Goal: Task Accomplishment & Management: Use online tool/utility

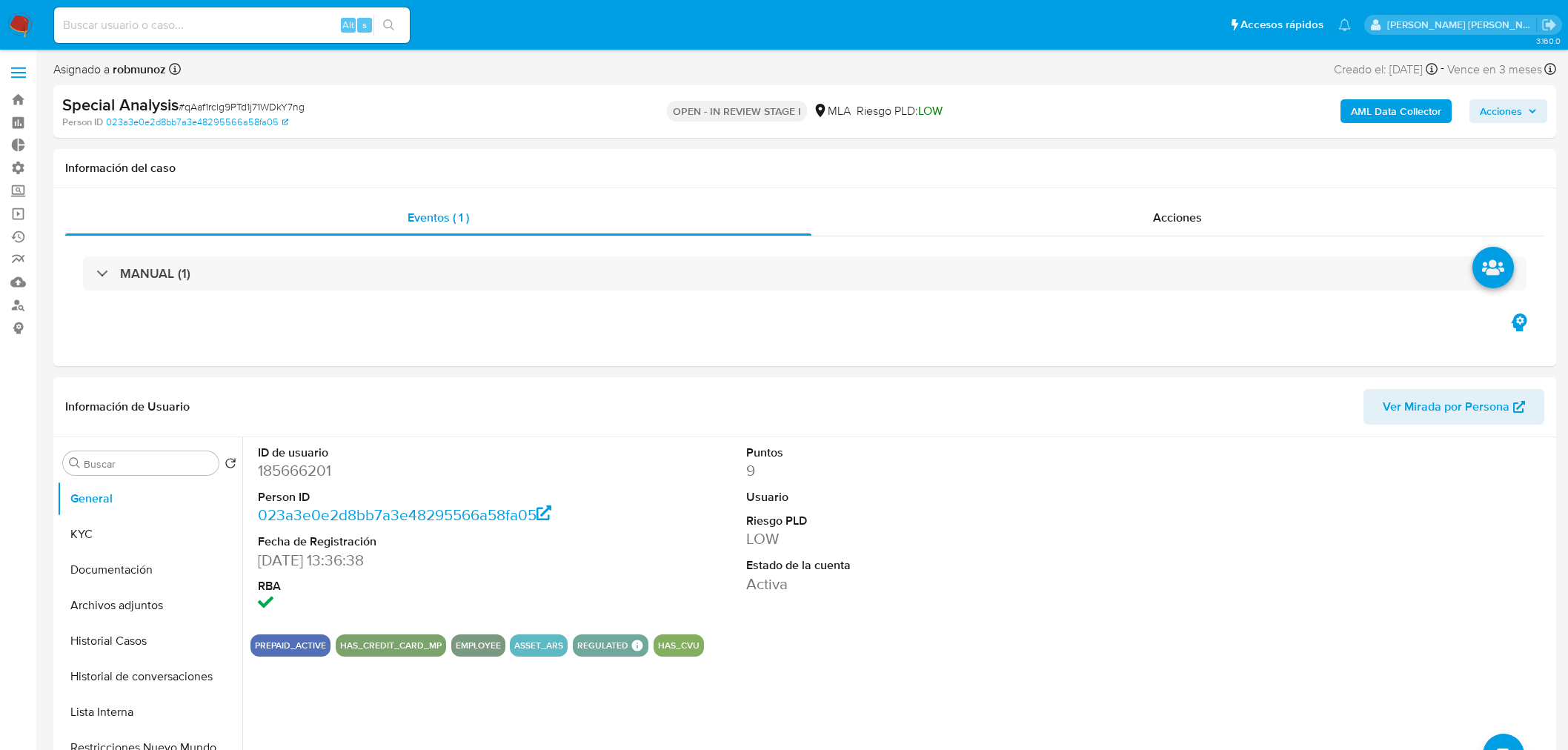
select select "10"
click at [17, 24] on img at bounding box center [20, 25] width 25 height 25
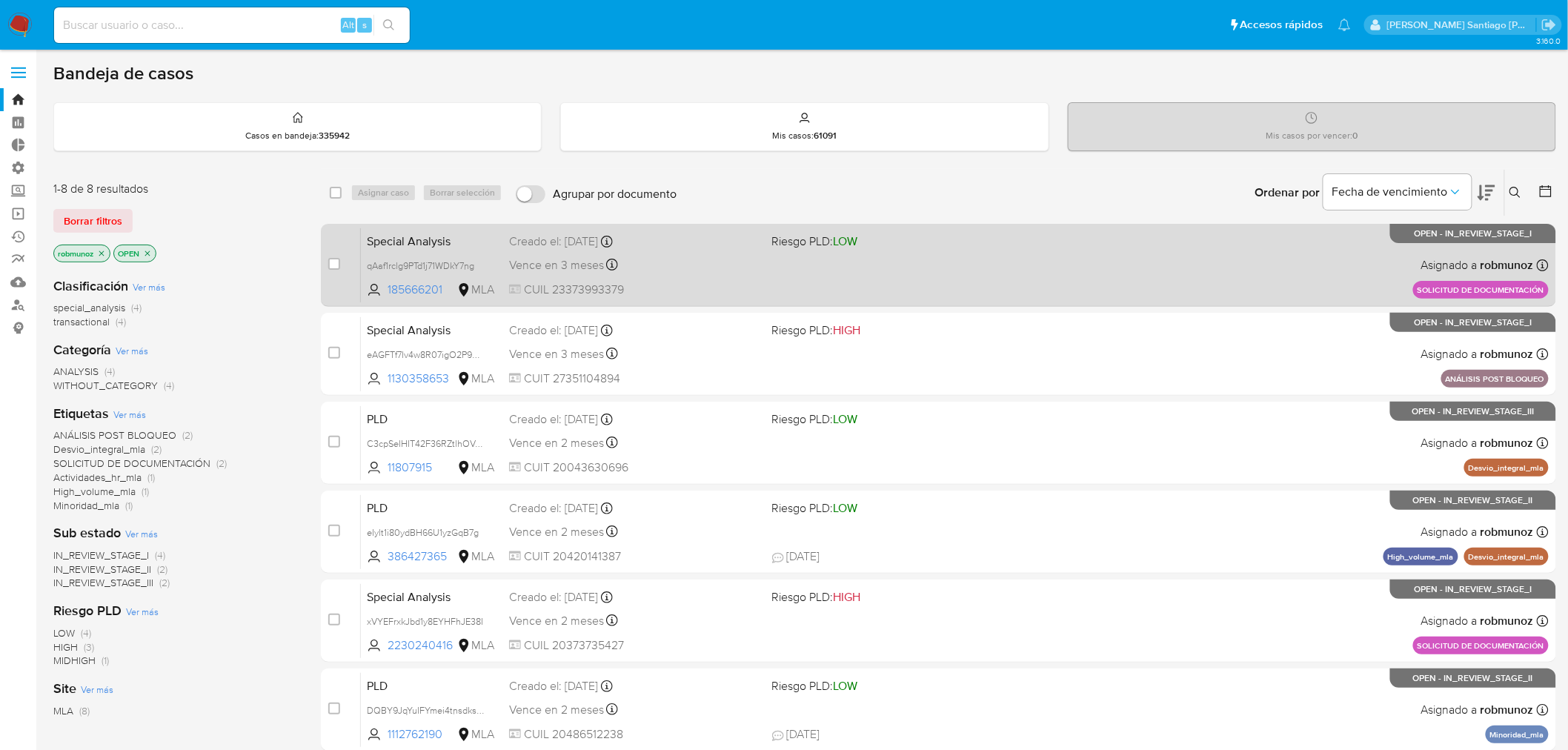
click at [1328, 285] on div "Special Analysis qAaf1rclg9PTd1j71WDkY7ng 185666201 MLA Riesgo PLD: LOW Creado …" at bounding box center [954, 265] width 1188 height 75
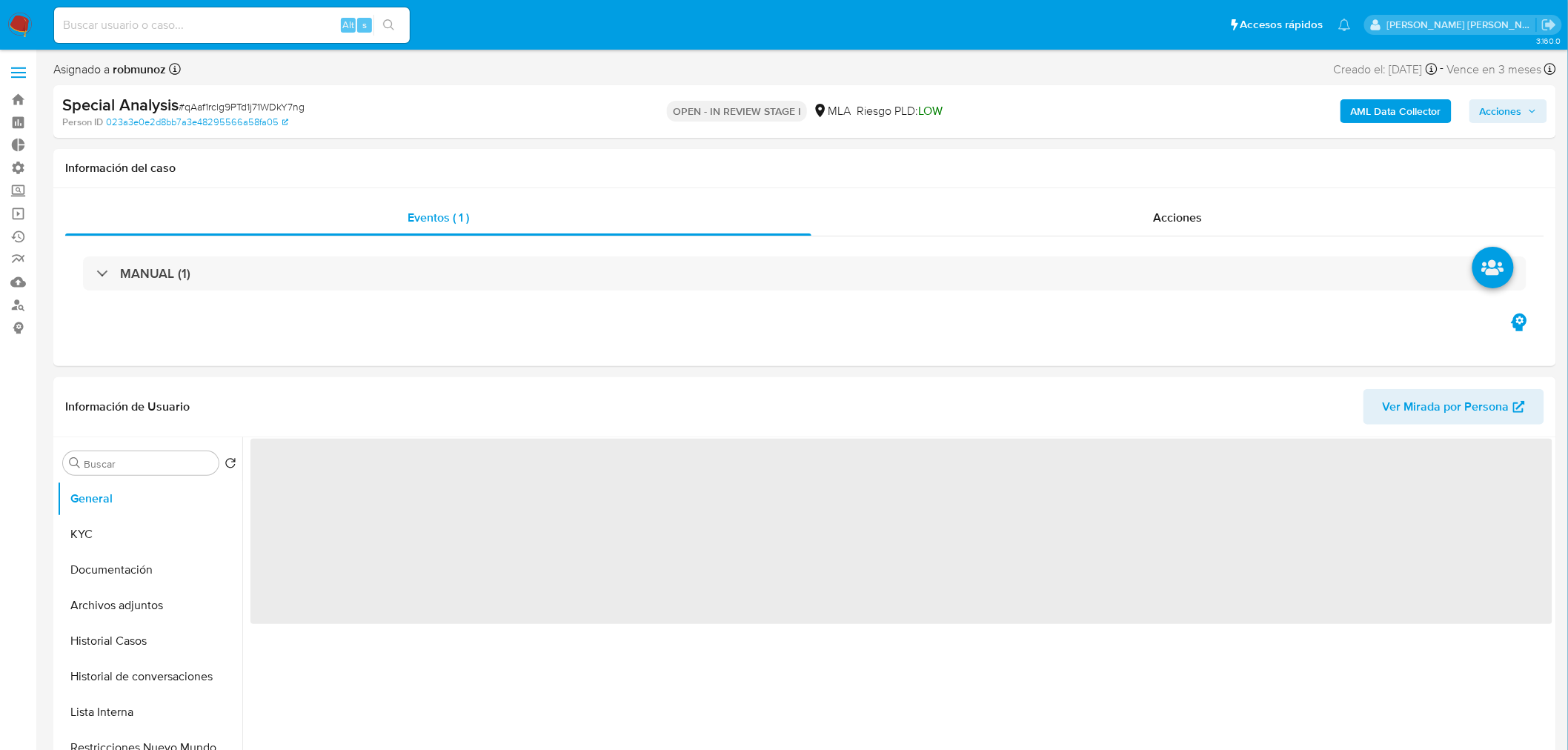
click at [1488, 118] on span "Acciones" at bounding box center [1501, 111] width 43 height 24
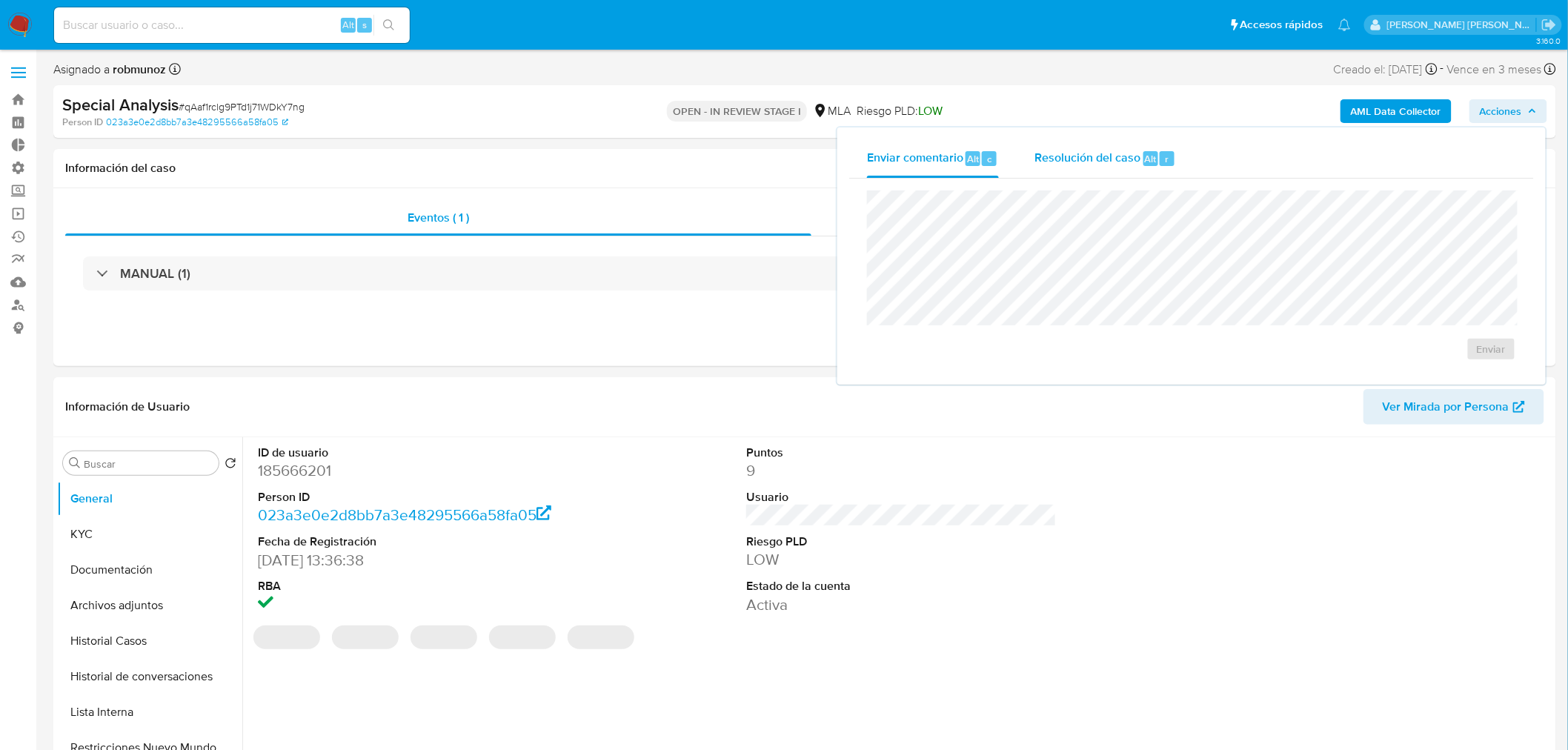
select select "10"
click at [1129, 162] on span "Resolución del caso" at bounding box center [1087, 158] width 106 height 17
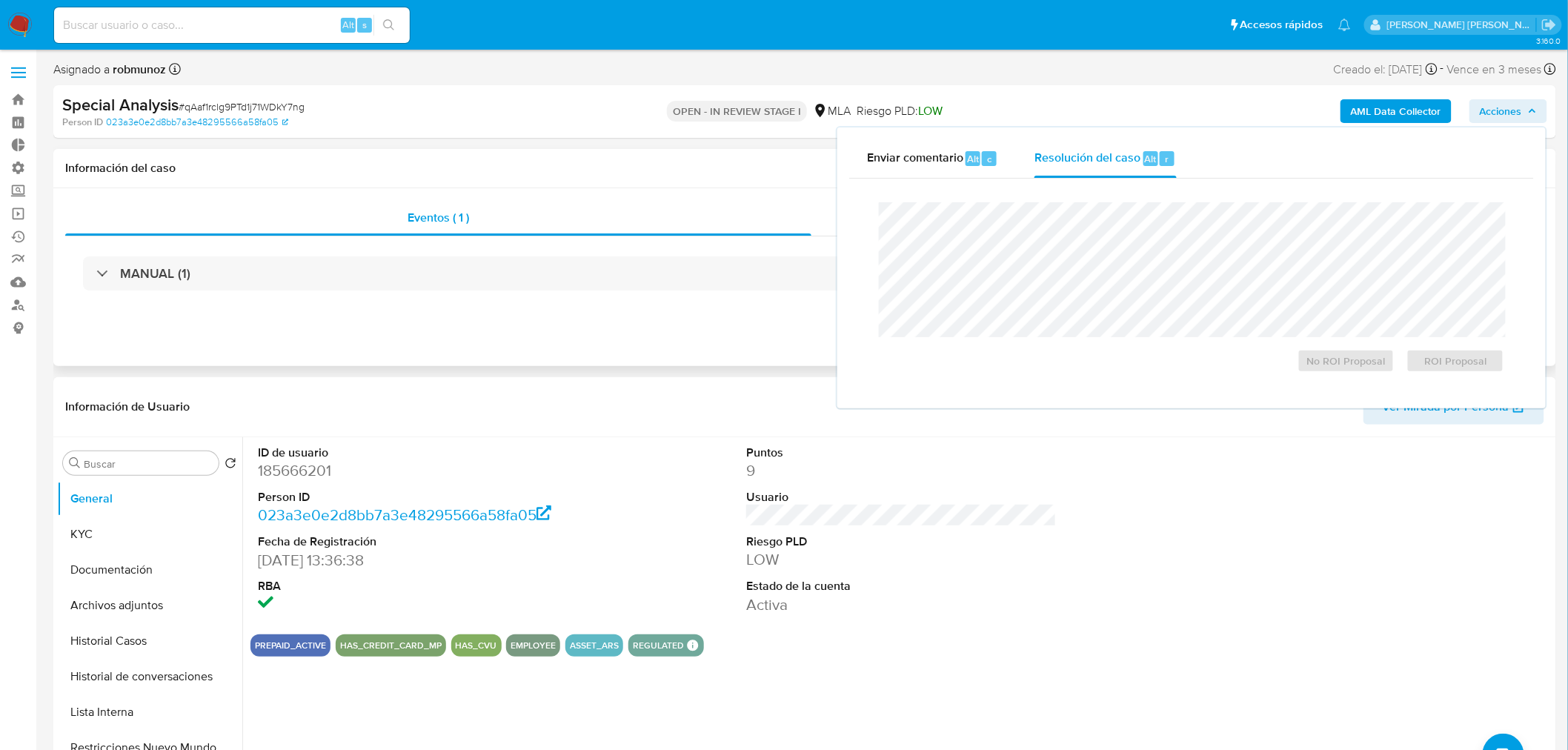
click at [702, 352] on div "Eventos ( 1 ) Acciones MANUAL (1)" at bounding box center [804, 277] width 1503 height 178
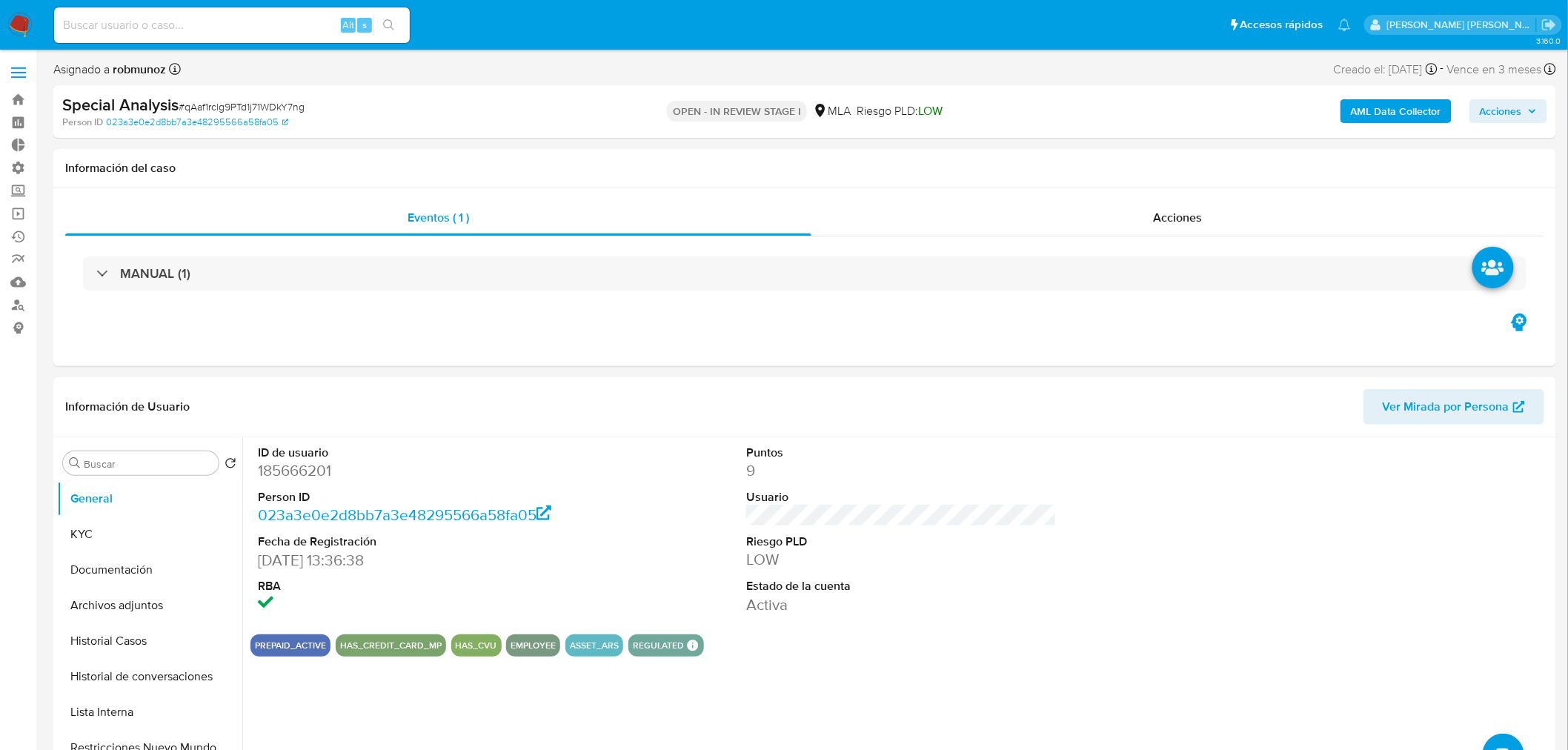
click at [22, 18] on img at bounding box center [20, 25] width 25 height 25
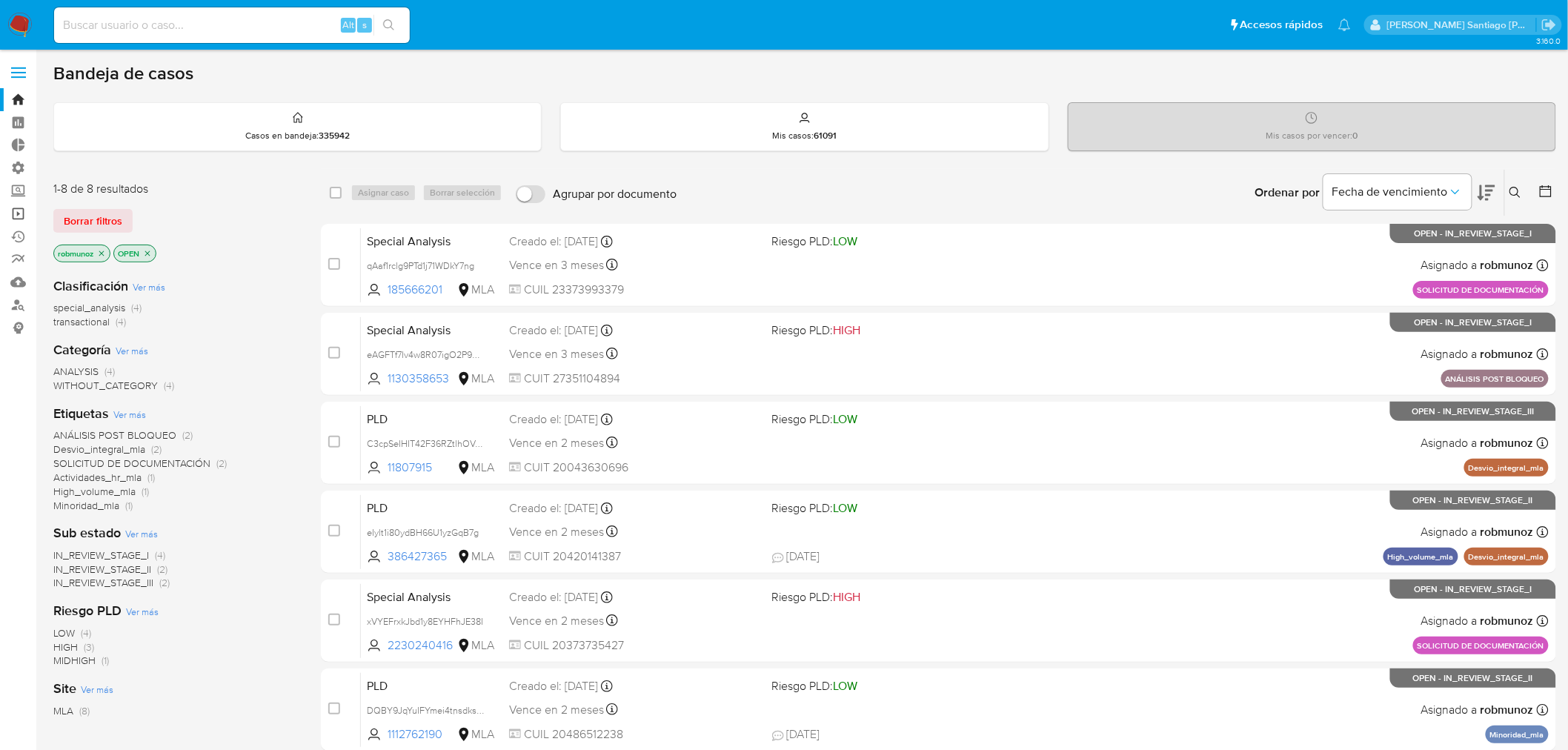
click at [15, 211] on link "Operaciones masivas" at bounding box center [88, 213] width 176 height 23
